Goal: Task Accomplishment & Management: Manage account settings

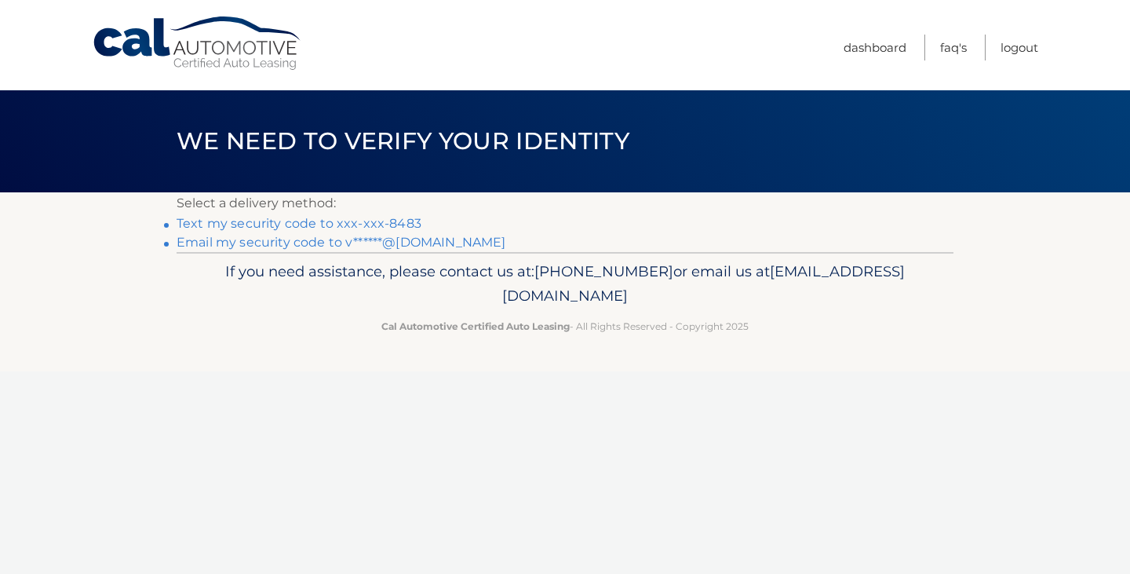
click at [403, 222] on link "Text my security code to xxx-xxx-8483" at bounding box center [299, 223] width 245 height 15
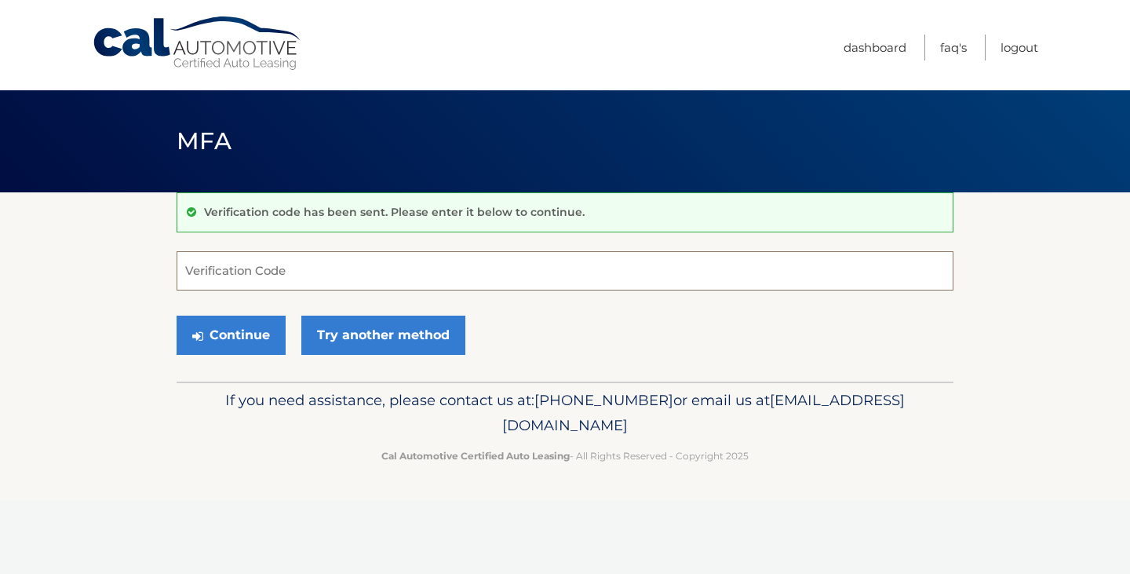
click at [278, 264] on input "Verification Code" at bounding box center [565, 270] width 777 height 39
click at [275, 273] on input "Verification Code" at bounding box center [565, 270] width 777 height 39
type input "643217"
click at [215, 334] on button "Continue" at bounding box center [231, 335] width 109 height 39
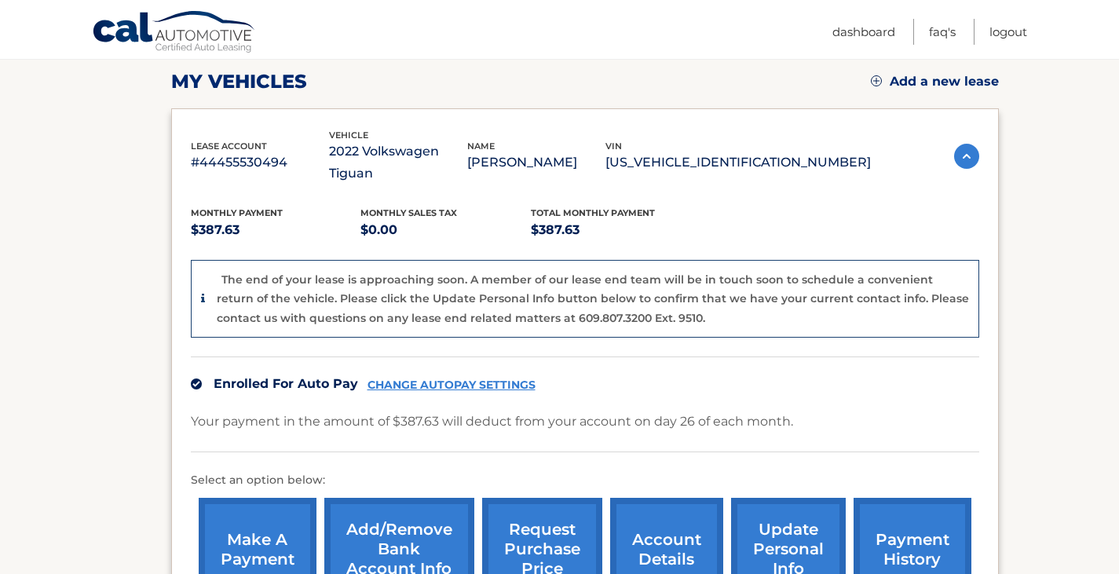
scroll to position [290, 0]
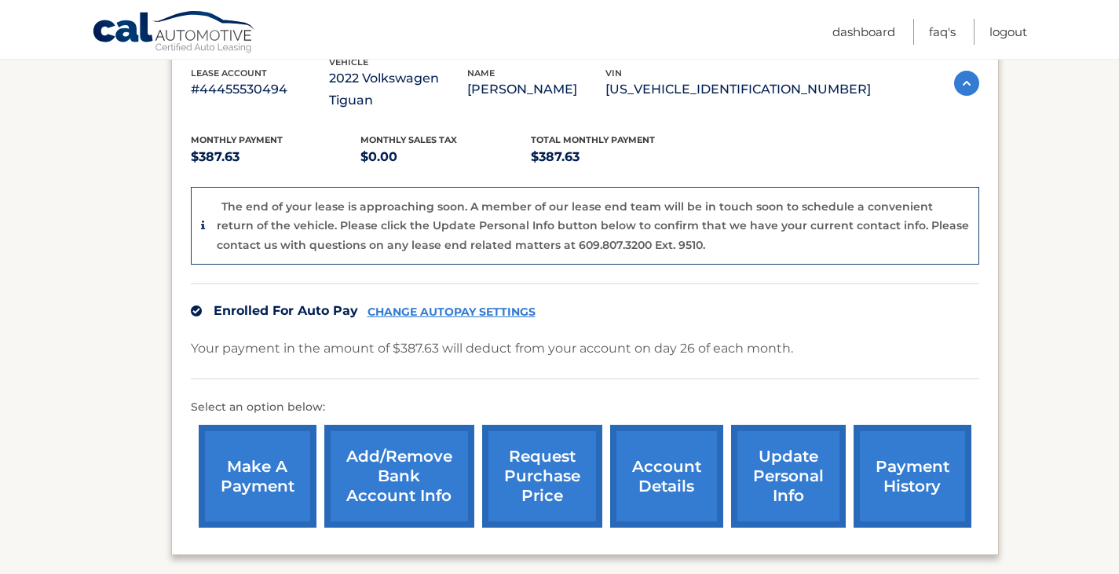
click at [666, 444] on link "account details" at bounding box center [666, 476] width 113 height 103
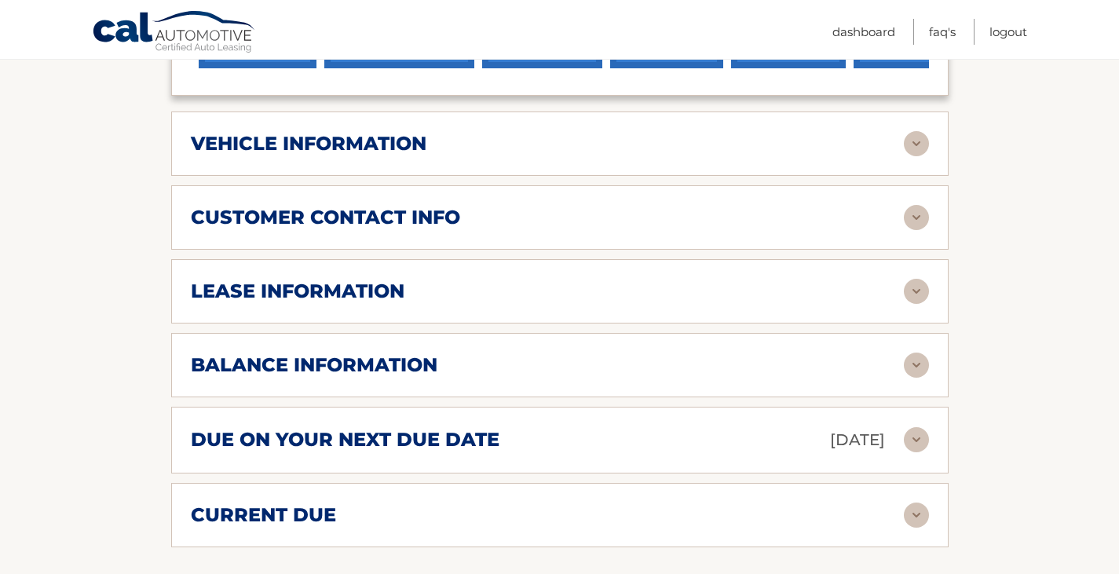
scroll to position [674, 0]
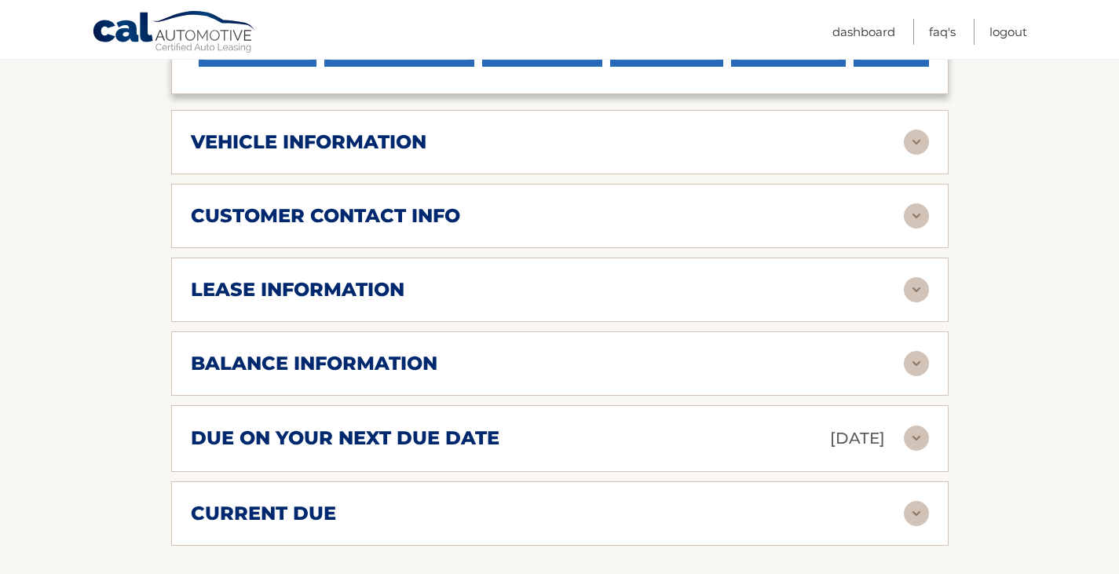
click at [656, 290] on div "lease information" at bounding box center [547, 290] width 713 height 24
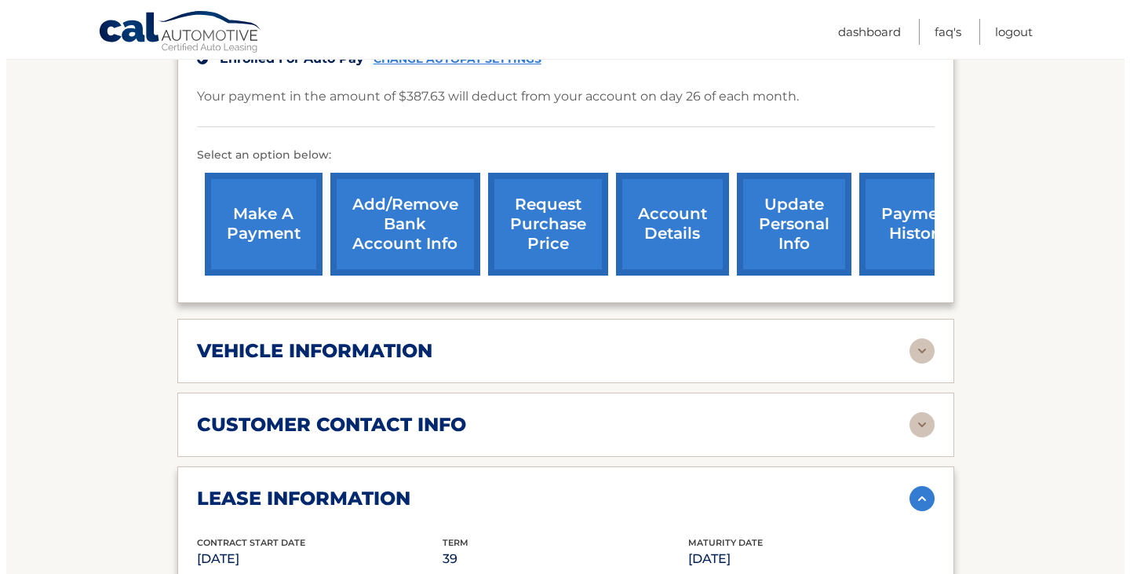
scroll to position [384, 0]
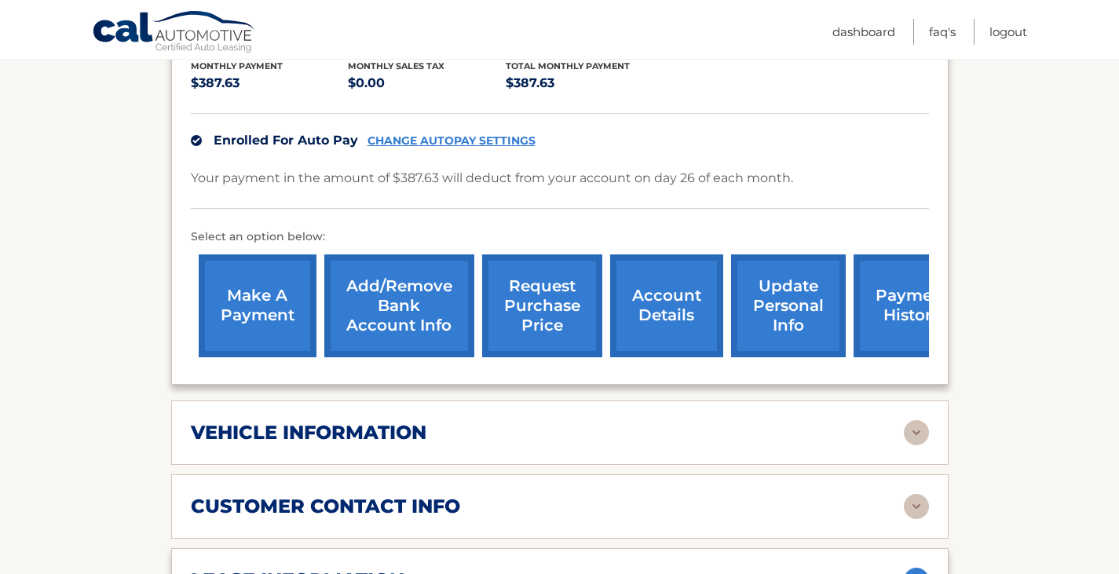
click at [532, 331] on link "request purchase price" at bounding box center [542, 305] width 120 height 103
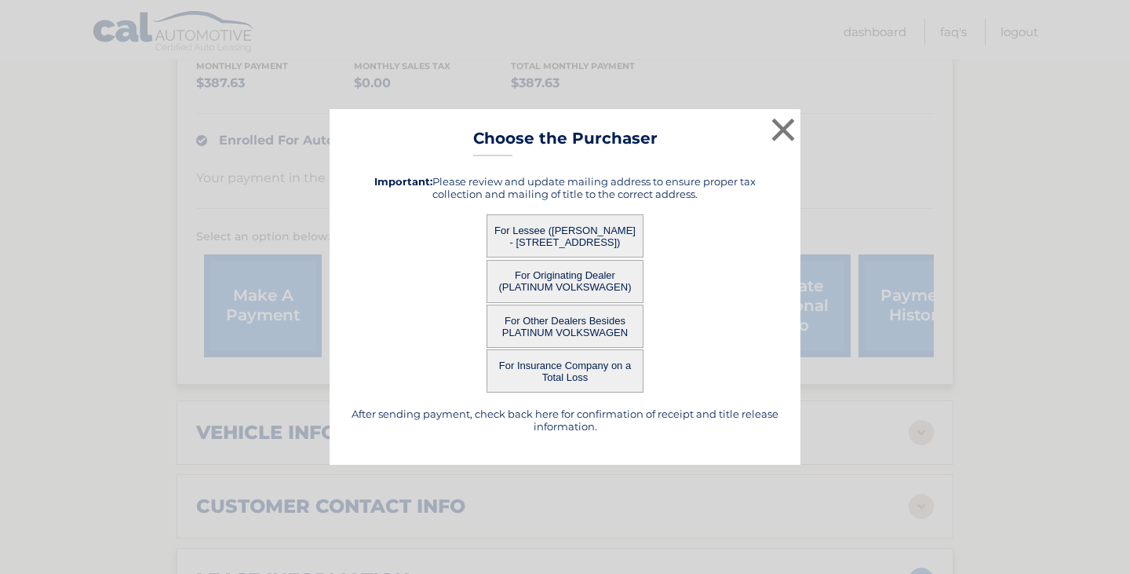
click at [593, 239] on button "For Lessee ([PERSON_NAME] - [STREET_ADDRESS])" at bounding box center [565, 235] width 157 height 43
click at [553, 232] on button "For Lessee ([PERSON_NAME] - [STREET_ADDRESS])" at bounding box center [565, 235] width 157 height 43
click at [608, 225] on button "For Lessee ([PERSON_NAME] - [STREET_ADDRESS])" at bounding box center [565, 235] width 157 height 43
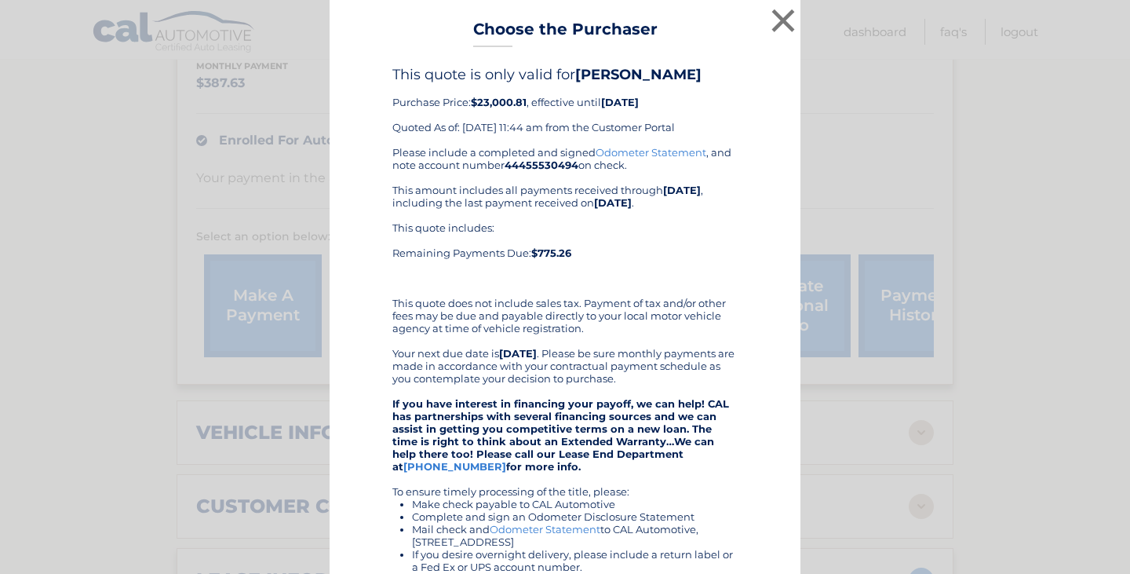
drag, startPoint x: 572, startPoint y: 239, endPoint x: 622, endPoint y: 244, distance: 49.8
click at [622, 244] on div "This quote includes: Remaining Payments Due: $775.26" at bounding box center [564, 252] width 345 height 63
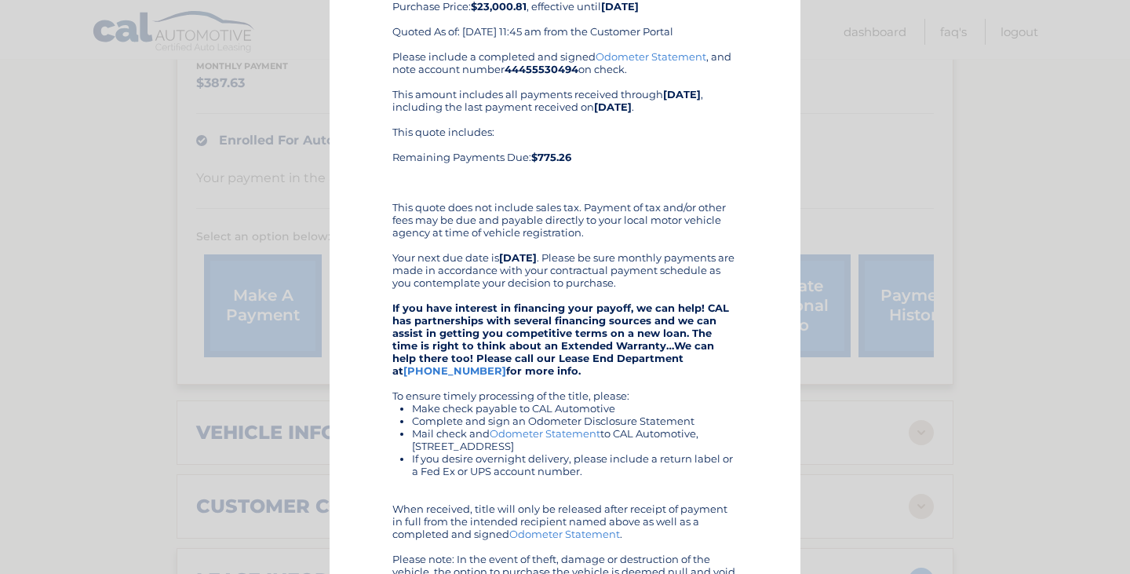
scroll to position [95, 0]
